Goal: Task Accomplishment & Management: Manage account settings

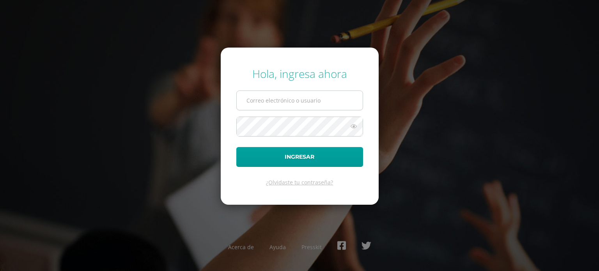
click at [310, 104] on input "text" at bounding box center [300, 100] width 126 height 19
type input "20192221"
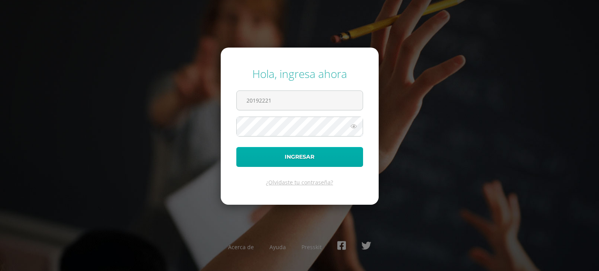
click at [304, 146] on form "Hola, ingresa ahora 20192221 Ingresar ¿Olvidaste tu contraseña?" at bounding box center [300, 126] width 158 height 157
click at [302, 153] on button "Ingresar" at bounding box center [299, 157] width 127 height 20
